Goal: Transaction & Acquisition: Purchase product/service

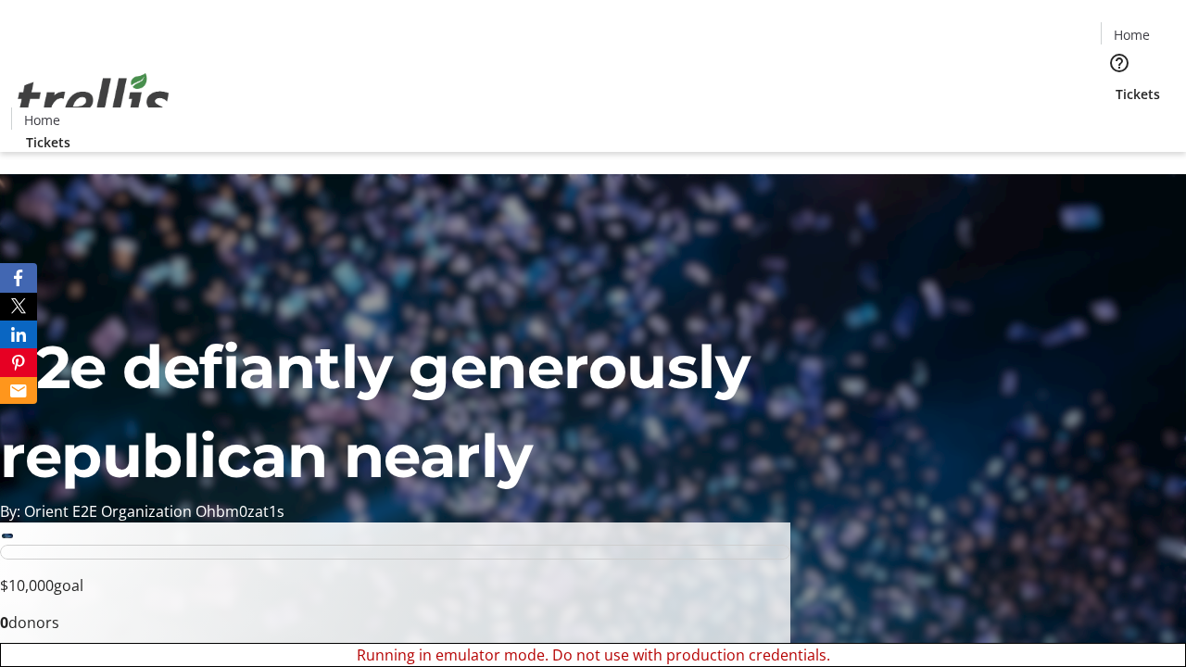
click at [1116, 84] on span "Tickets" at bounding box center [1138, 93] width 44 height 19
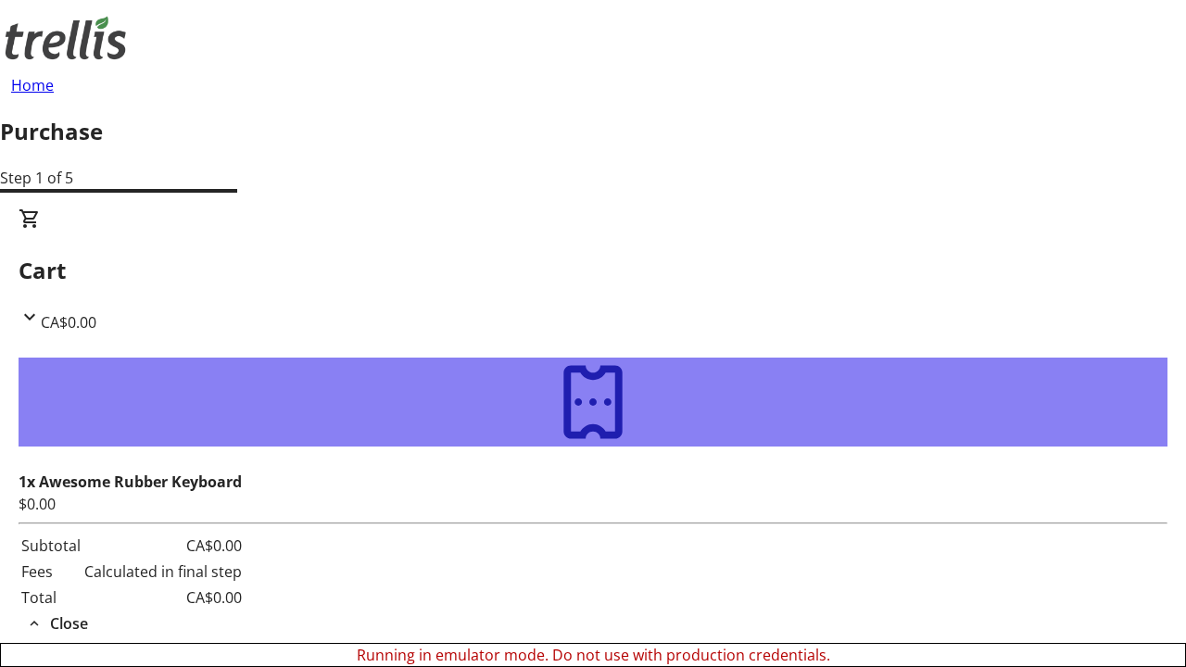
type input "[PERSON_NAME][EMAIL_ADDRESS][DOMAIN_NAME]"
type input "[PERSON_NAME]"
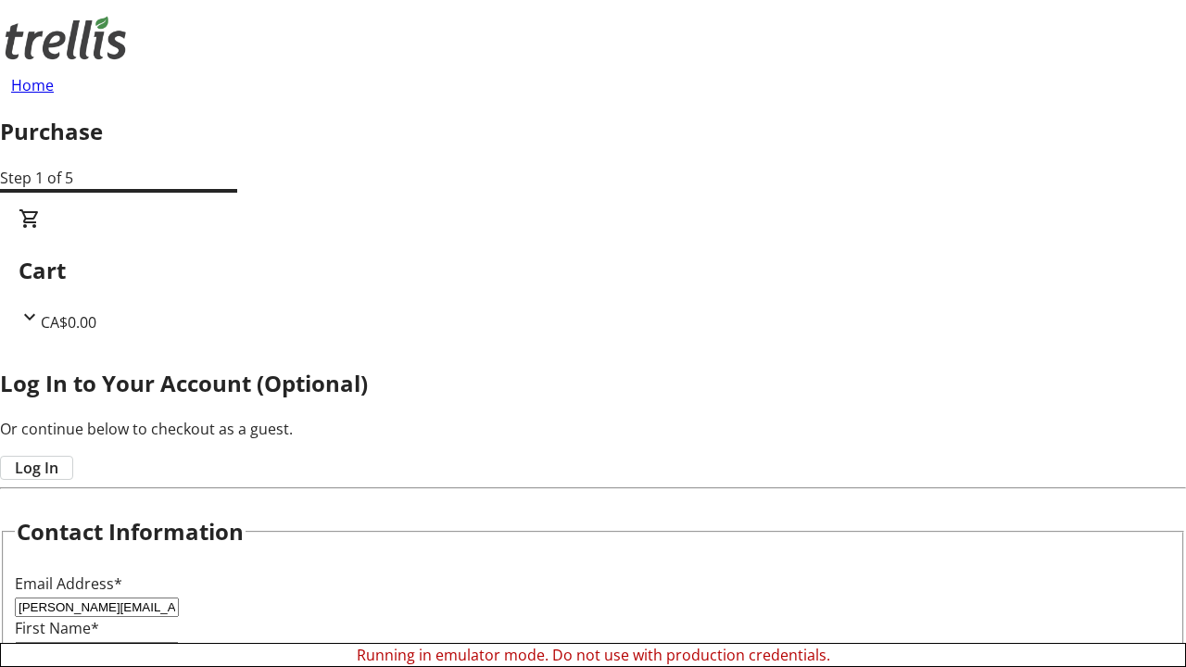
type input "Block-Lang"
